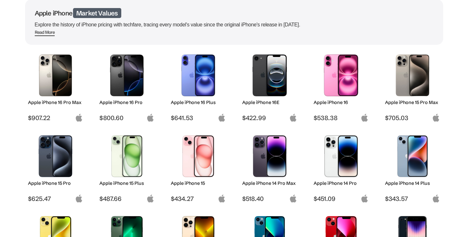
click at [72, 158] on img at bounding box center [55, 156] width 45 height 42
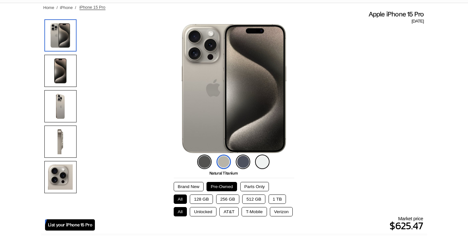
scroll to position [57, 0]
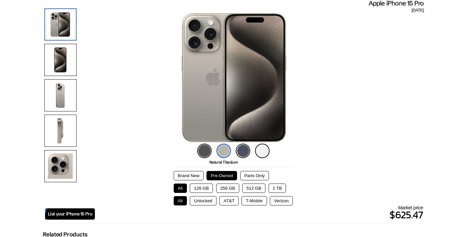
click at [262, 151] on img at bounding box center [262, 150] width 14 height 14
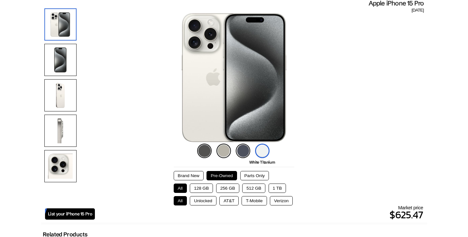
click at [186, 174] on button "Brand New" at bounding box center [189, 175] width 30 height 9
click at [199, 187] on button "128 GB" at bounding box center [201, 187] width 23 height 9
click at [204, 202] on button "Unlocked" at bounding box center [203, 200] width 27 height 9
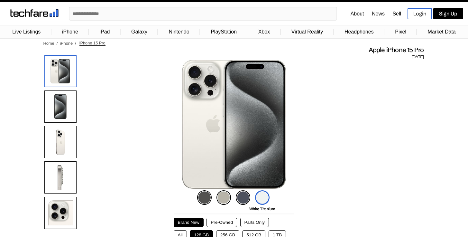
scroll to position [0, 0]
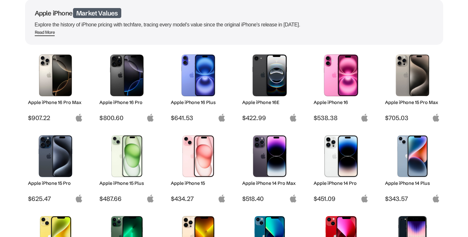
click at [414, 81] on img at bounding box center [412, 75] width 45 height 42
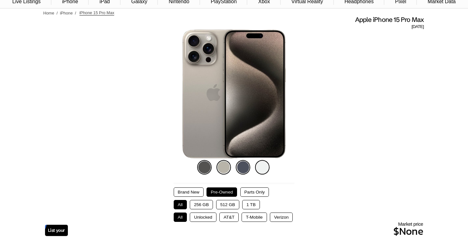
scroll to position [57, 0]
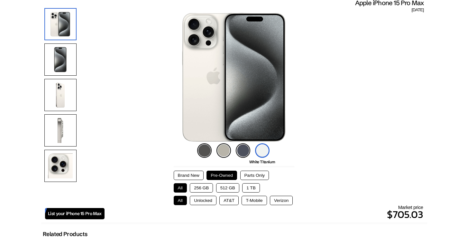
click at [241, 150] on img at bounding box center [243, 150] width 14 height 14
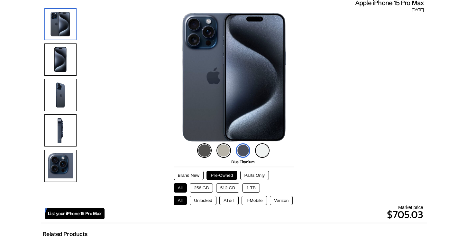
click at [199, 151] on img at bounding box center [204, 150] width 14 height 14
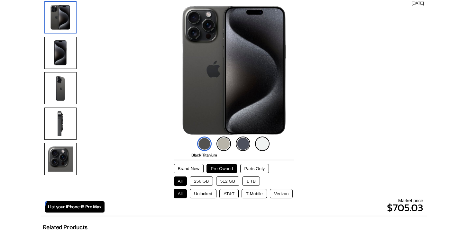
scroll to position [97, 0]
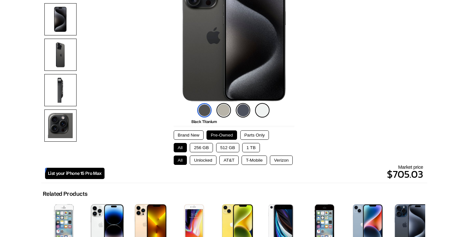
click at [186, 134] on button "Brand New" at bounding box center [189, 134] width 30 height 9
click at [198, 144] on button "256 GB" at bounding box center [201, 147] width 23 height 9
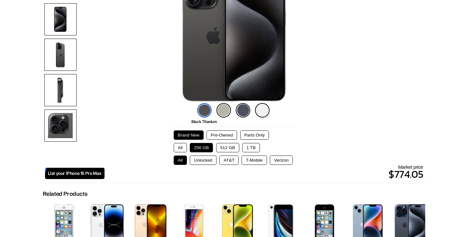
click at [201, 159] on button "Unlocked" at bounding box center [203, 159] width 27 height 9
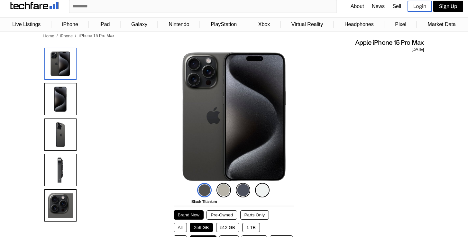
scroll to position [0, 0]
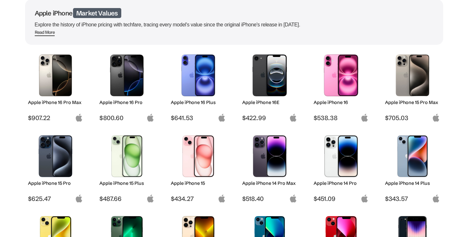
click at [133, 70] on img at bounding box center [126, 75] width 45 height 42
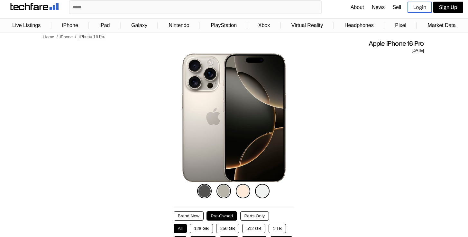
scroll to position [49, 0]
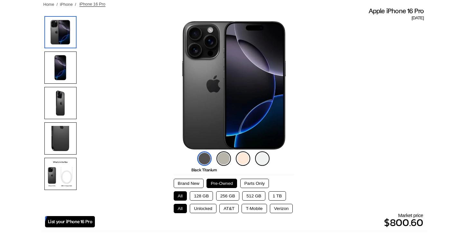
click at [225, 159] on img at bounding box center [223, 158] width 14 height 14
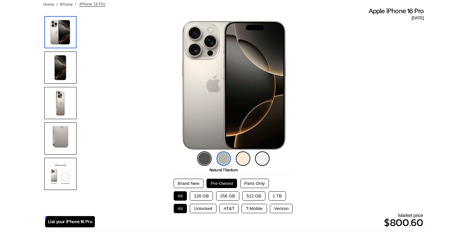
click at [187, 181] on button "Brand New" at bounding box center [189, 183] width 30 height 9
click at [228, 195] on button "256 GB" at bounding box center [227, 195] width 23 height 9
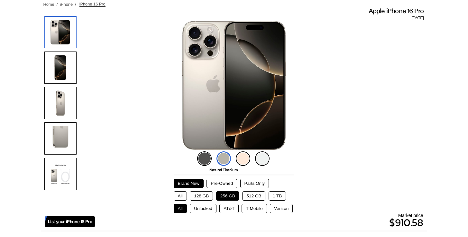
click at [199, 207] on button "Unlocked" at bounding box center [203, 208] width 27 height 9
click at [203, 193] on button "128 GB" at bounding box center [201, 195] width 23 height 9
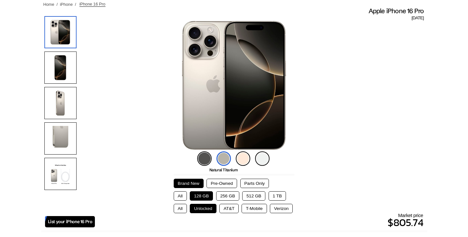
click at [227, 193] on button "256 GB" at bounding box center [227, 195] width 23 height 9
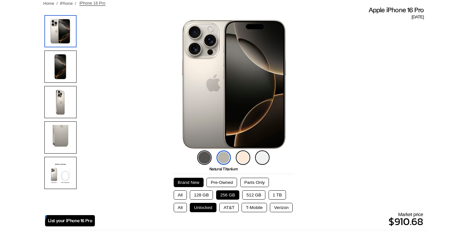
scroll to position [50, 0]
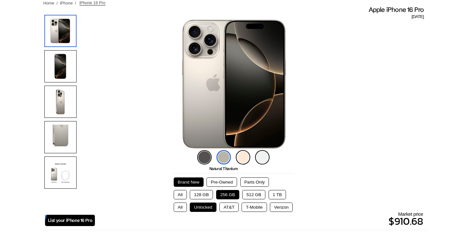
click at [198, 194] on button "128 GB" at bounding box center [201, 194] width 23 height 9
click at [265, 154] on img at bounding box center [262, 157] width 14 height 14
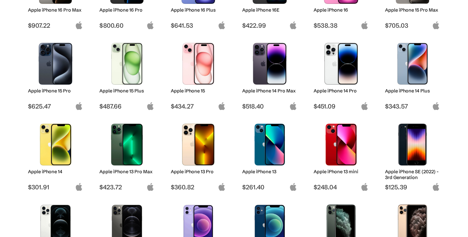
scroll to position [191, 0]
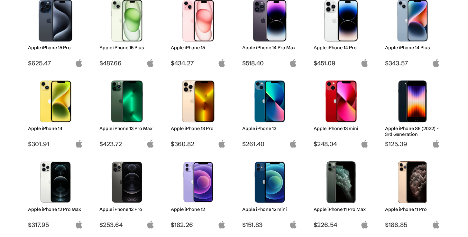
click at [189, 105] on img at bounding box center [198, 101] width 45 height 42
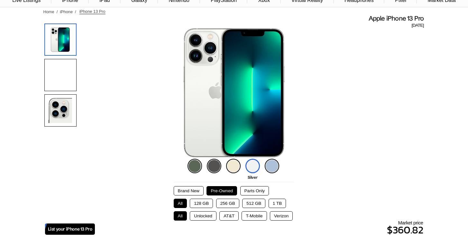
scroll to position [48, 0]
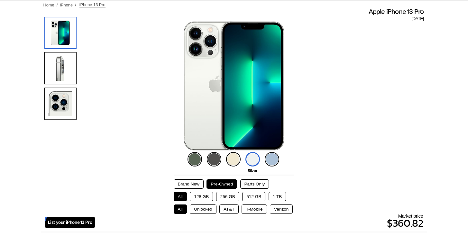
click at [195, 154] on img at bounding box center [195, 159] width 14 height 14
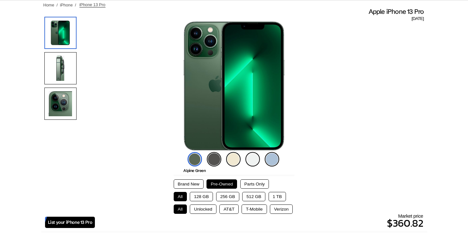
click at [187, 181] on button "Brand New" at bounding box center [189, 183] width 30 height 9
click at [226, 194] on button "256 GB" at bounding box center [227, 196] width 23 height 9
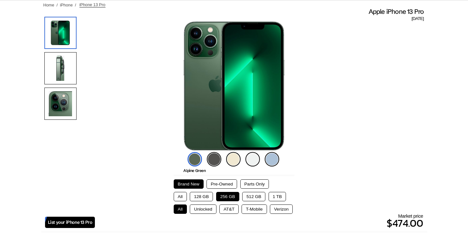
click at [204, 206] on button "Unlocked" at bounding box center [203, 208] width 27 height 9
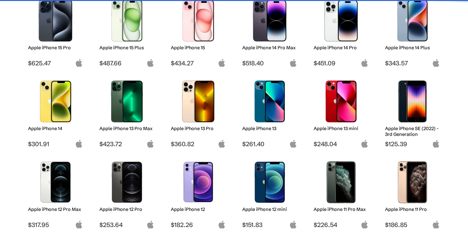
scroll to position [57, 0]
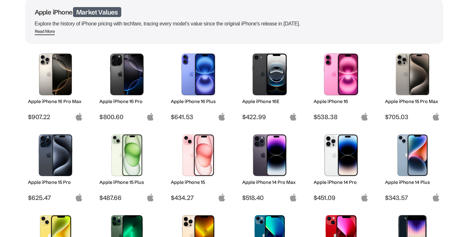
click at [59, 79] on img at bounding box center [55, 74] width 45 height 42
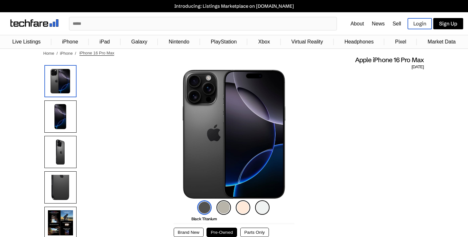
scroll to position [55, 0]
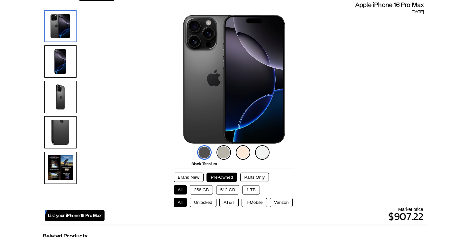
click at [205, 187] on button "256 GB" at bounding box center [201, 189] width 23 height 9
click at [204, 203] on button "Unlocked" at bounding box center [203, 201] width 27 height 9
click at [188, 176] on button "Brand New" at bounding box center [189, 176] width 30 height 9
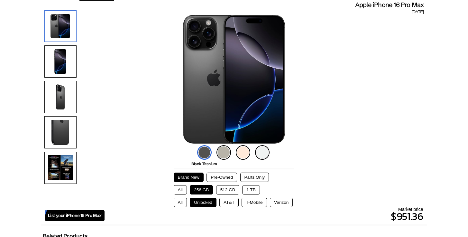
click at [221, 177] on button "Pre-Owned" at bounding box center [221, 176] width 31 height 9
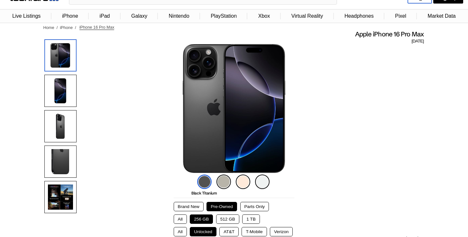
scroll to position [0, 0]
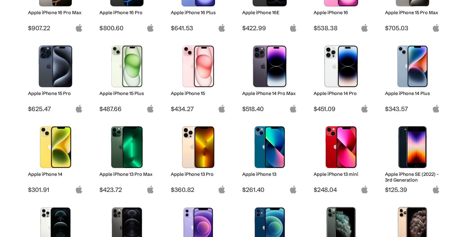
scroll to position [224, 0]
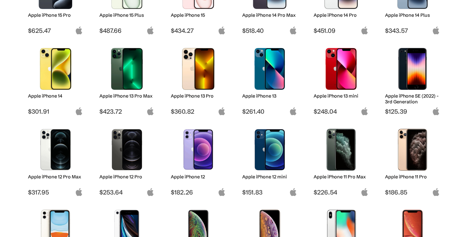
click at [130, 74] on img at bounding box center [126, 69] width 45 height 42
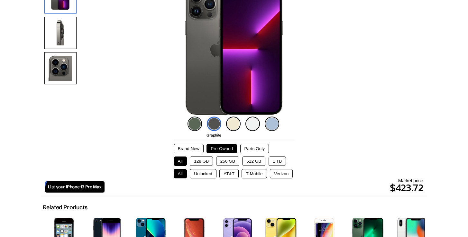
scroll to position [123, 0]
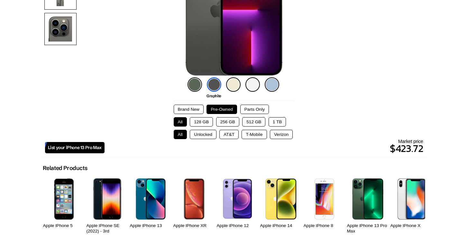
click at [213, 84] on img at bounding box center [214, 84] width 14 height 14
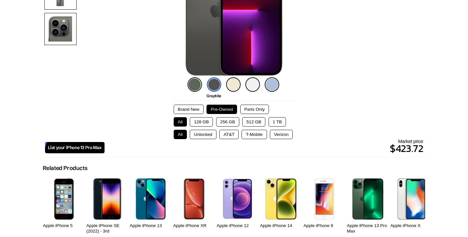
click at [250, 119] on button "512 GB" at bounding box center [253, 121] width 23 height 9
click at [205, 134] on button "Unlocked" at bounding box center [203, 134] width 27 height 9
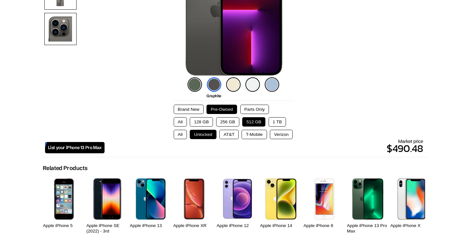
click at [205, 134] on button "Unlocked" at bounding box center [203, 134] width 27 height 9
click at [178, 132] on button "All" at bounding box center [180, 134] width 13 height 9
click at [226, 135] on button "AT&T" at bounding box center [228, 134] width 19 height 9
click at [250, 134] on button "T-Mobile" at bounding box center [254, 134] width 25 height 9
click at [278, 134] on button "Verizon" at bounding box center [281, 134] width 23 height 9
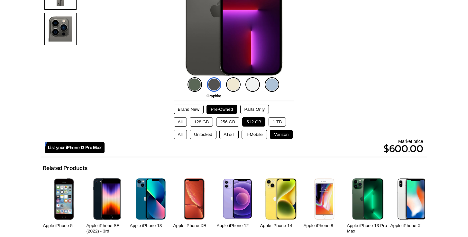
click at [202, 132] on button "Unlocked" at bounding box center [203, 134] width 27 height 9
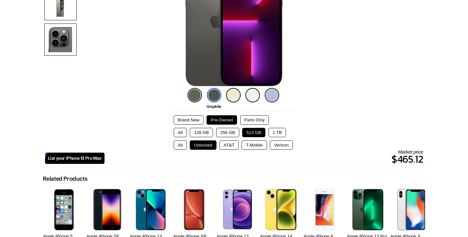
scroll to position [0, 0]
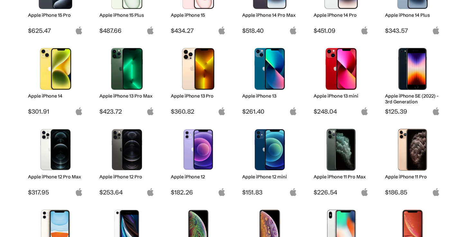
scroll to position [166, 0]
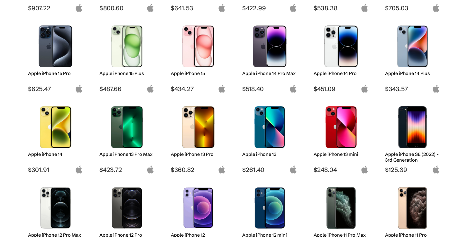
click at [345, 56] on img at bounding box center [340, 46] width 45 height 42
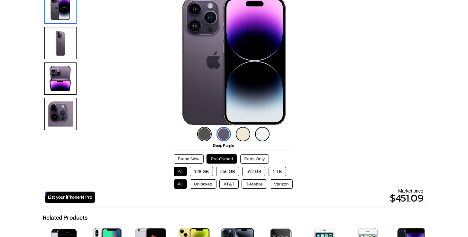
scroll to position [107, 0]
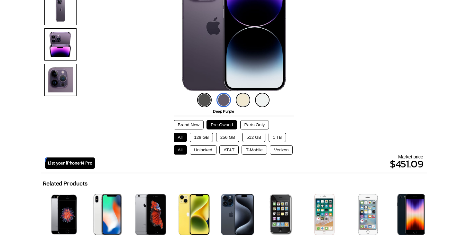
click at [209, 101] on img at bounding box center [204, 100] width 14 height 14
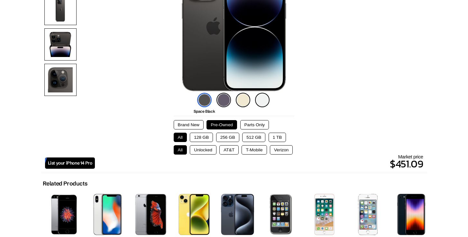
click at [251, 139] on button "512 GB" at bounding box center [253, 137] width 23 height 9
click at [208, 147] on button "Unlocked" at bounding box center [203, 149] width 27 height 9
click at [227, 136] on button "256 GB" at bounding box center [227, 137] width 23 height 9
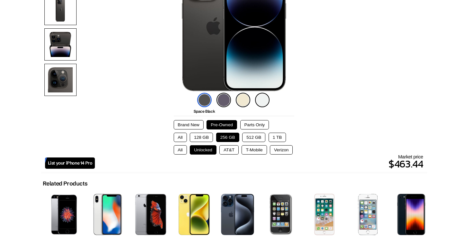
click at [226, 153] on button "AT&T" at bounding box center [228, 149] width 19 height 9
click at [244, 151] on button "T-Mobile" at bounding box center [254, 149] width 25 height 9
click at [282, 150] on button "Verizon" at bounding box center [281, 149] width 23 height 9
click at [222, 149] on button "AT&T" at bounding box center [228, 149] width 19 height 9
click at [205, 149] on button "Unlocked" at bounding box center [203, 149] width 27 height 9
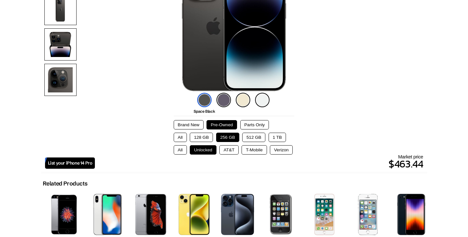
click at [175, 147] on button "All" at bounding box center [180, 149] width 13 height 9
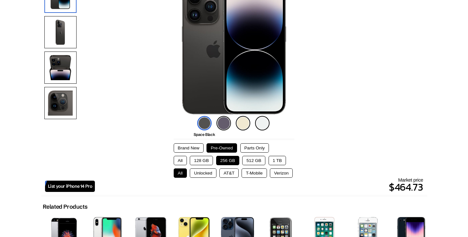
scroll to position [128, 0]
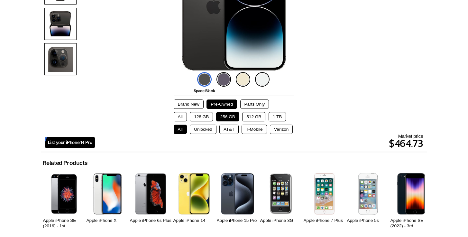
click at [249, 117] on button "512 GB" at bounding box center [253, 116] width 23 height 9
click at [203, 129] on button "Unlocked" at bounding box center [203, 128] width 27 height 9
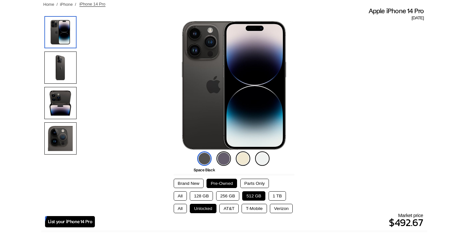
scroll to position [0, 0]
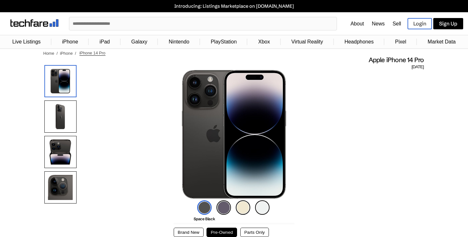
click at [142, 41] on link "Galaxy" at bounding box center [139, 42] width 23 height 12
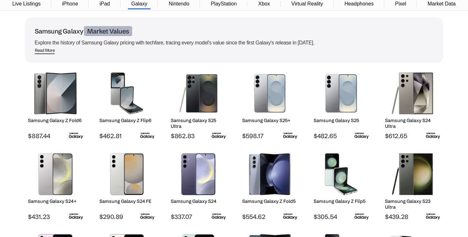
scroll to position [39, 0]
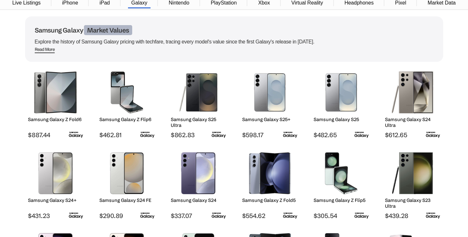
click at [342, 99] on img at bounding box center [340, 92] width 45 height 42
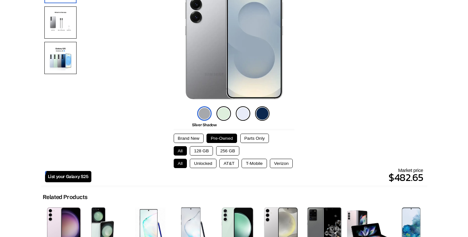
scroll to position [59, 0]
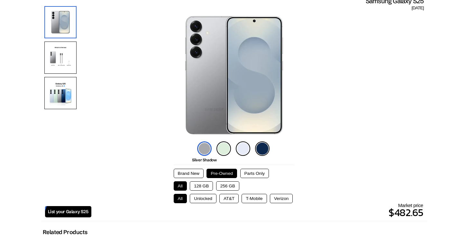
click at [224, 146] on img at bounding box center [223, 148] width 14 height 14
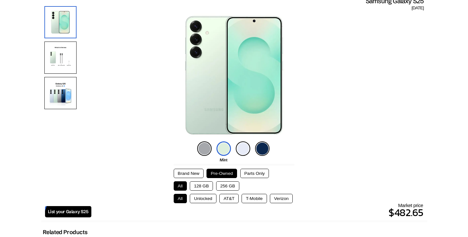
click at [242, 147] on img at bounding box center [243, 148] width 14 height 14
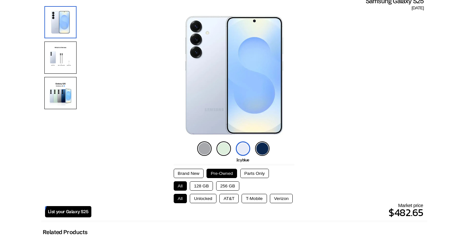
click at [259, 148] on img at bounding box center [262, 148] width 14 height 14
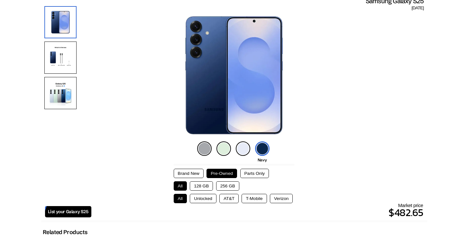
click at [206, 148] on img at bounding box center [204, 148] width 14 height 14
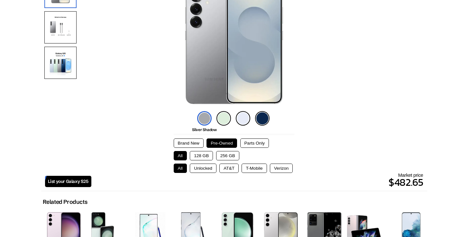
scroll to position [110, 0]
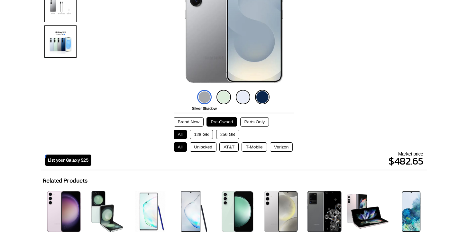
click at [233, 136] on button "256 GB" at bounding box center [227, 134] width 23 height 9
click at [203, 146] on button "Unlocked" at bounding box center [203, 146] width 27 height 9
click at [182, 122] on button "Brand New" at bounding box center [189, 121] width 30 height 9
